Goal: Check status

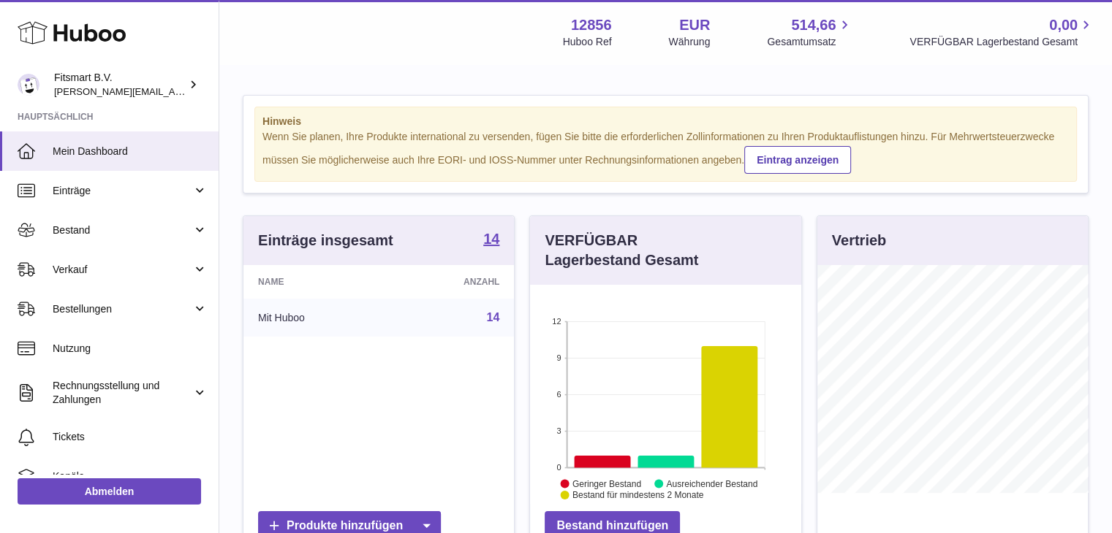
scroll to position [228, 271]
click at [110, 305] on span "Bestellungen" at bounding box center [123, 310] width 140 height 14
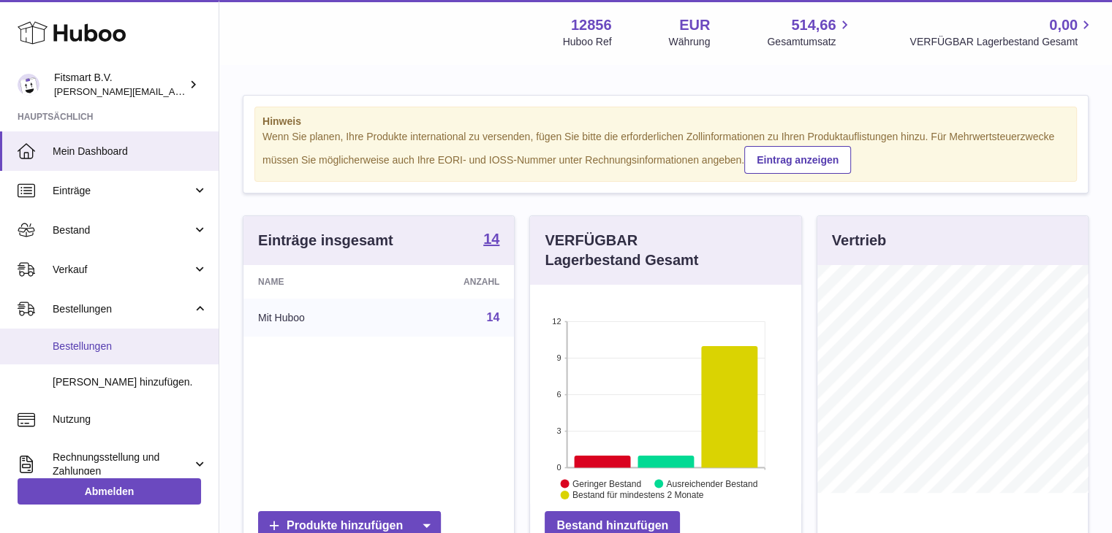
click at [133, 349] on span "Bestellungen" at bounding box center [130, 347] width 155 height 14
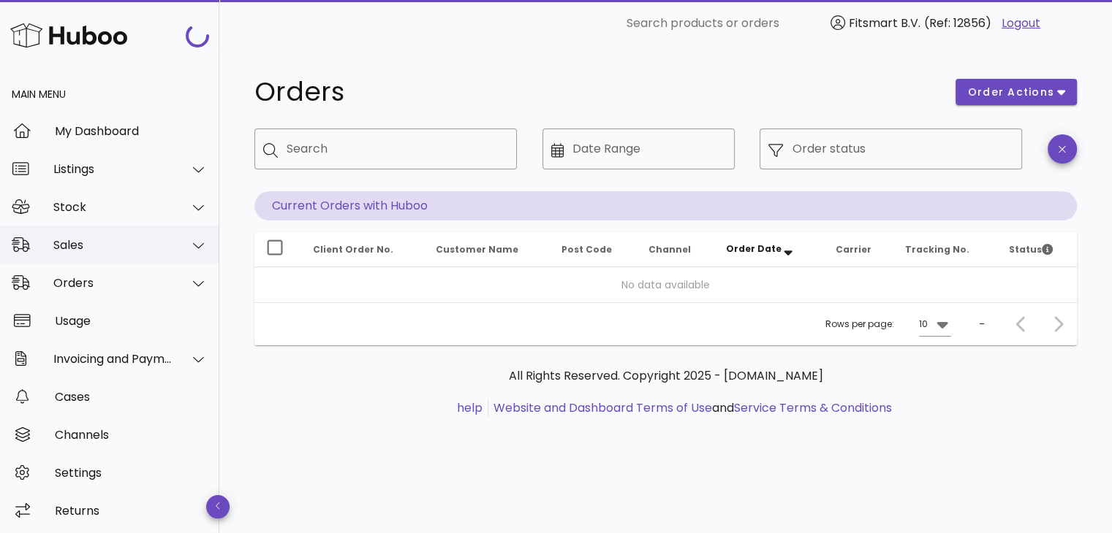
click at [96, 254] on div "Sales" at bounding box center [109, 245] width 219 height 38
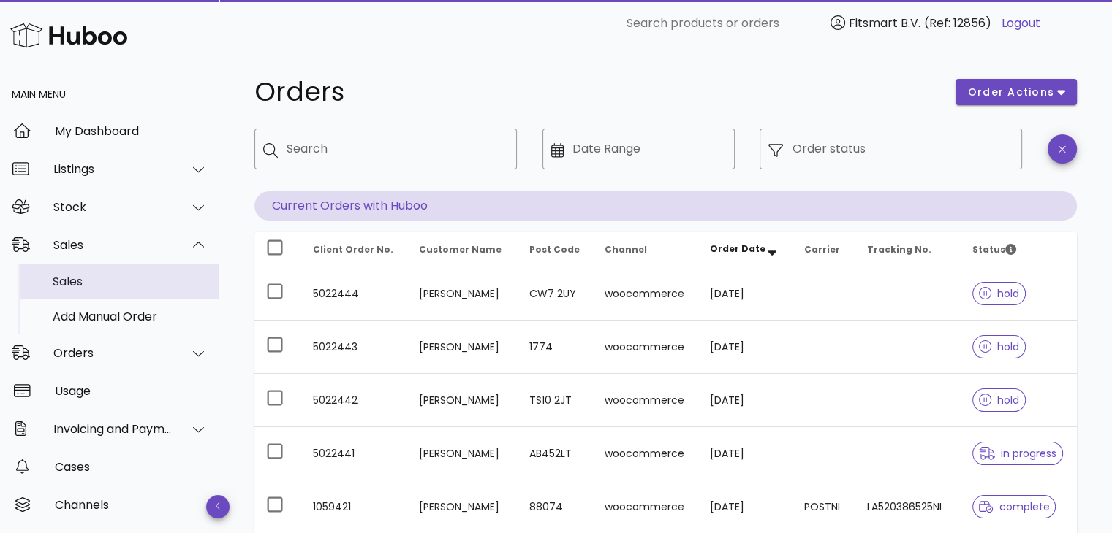
click at [103, 282] on div "Sales" at bounding box center [130, 282] width 155 height 14
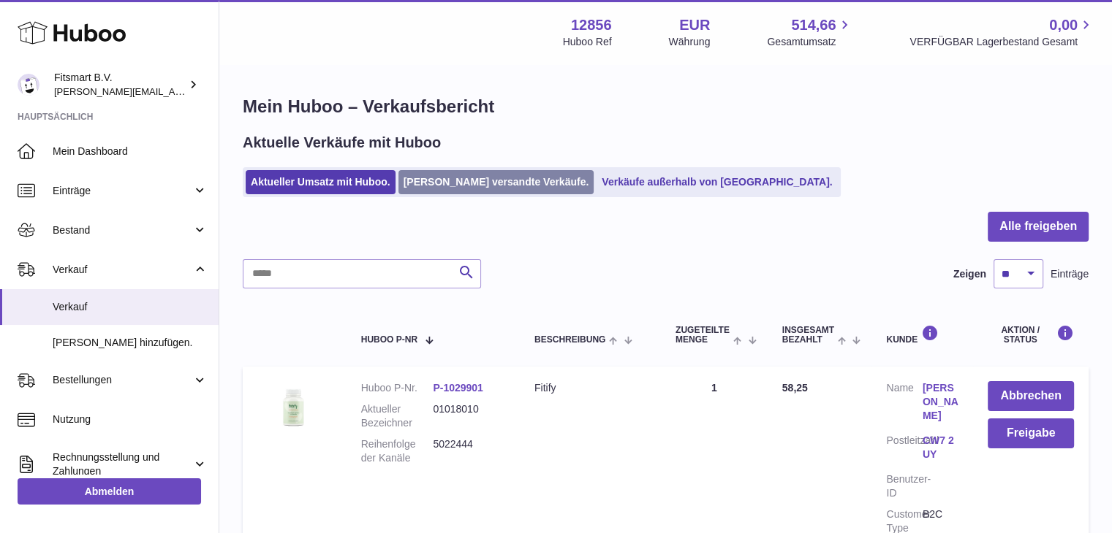
click at [450, 186] on link "Von Huboo versandte Verkäufe." at bounding box center [496, 182] width 196 height 24
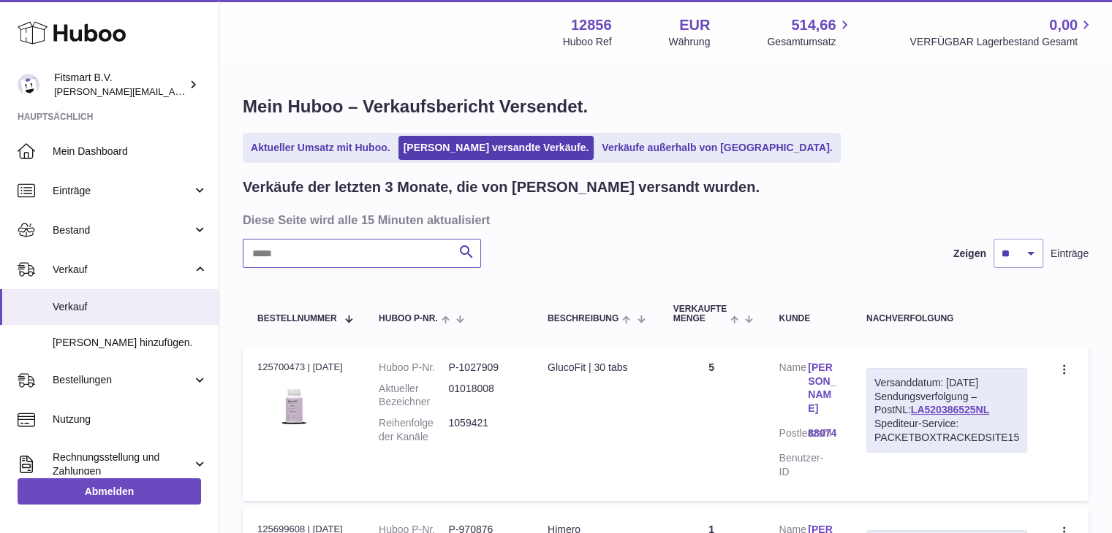
click at [342, 240] on input "text" at bounding box center [362, 253] width 238 height 29
click at [333, 251] on input "text" at bounding box center [362, 253] width 238 height 29
paste input "**********"
type input "**********"
click at [457, 428] on dd "5016822" at bounding box center [482, 431] width 69 height 28
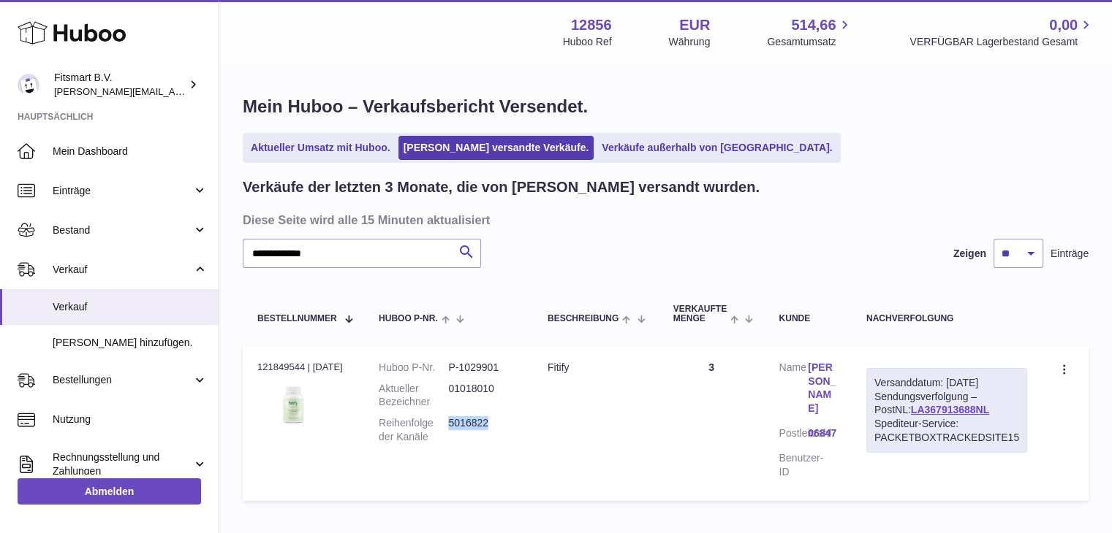
click at [459, 427] on dd "5016822" at bounding box center [482, 431] width 69 height 28
copy dd "5016822"
